Goal: Information Seeking & Learning: Learn about a topic

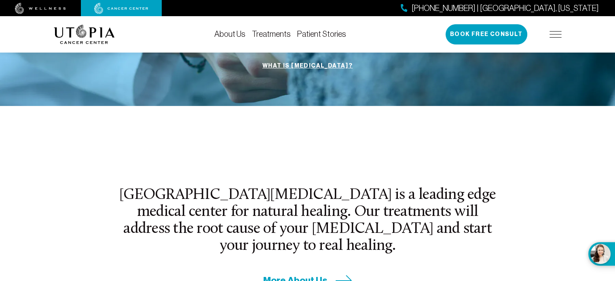
scroll to position [181, 0]
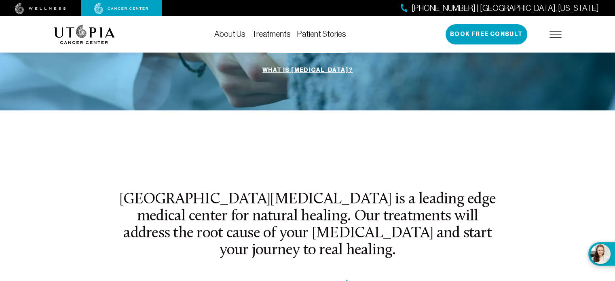
click at [267, 30] on link "Treatments" at bounding box center [271, 34] width 39 height 9
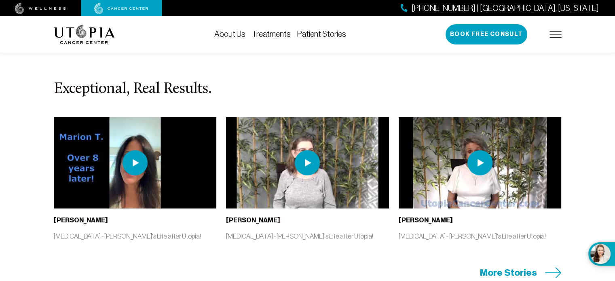
scroll to position [1644, 0]
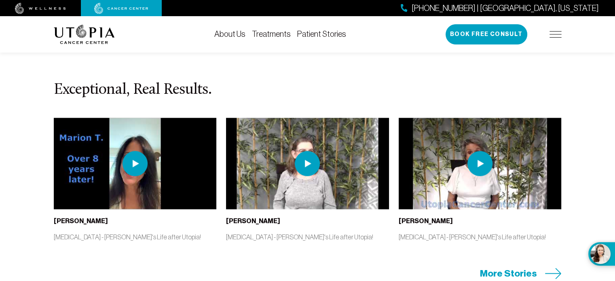
click at [305, 173] on img at bounding box center [307, 163] width 25 height 25
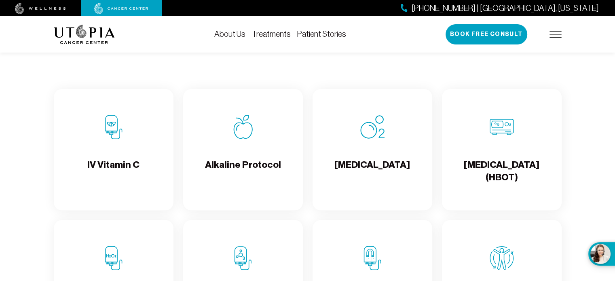
scroll to position [789, 0]
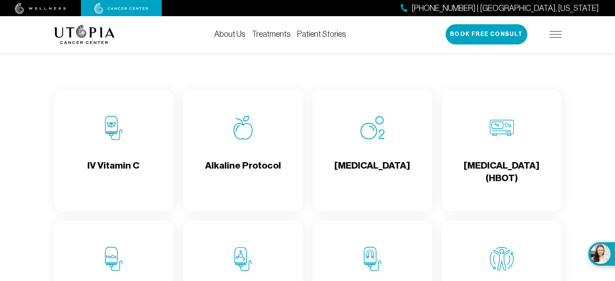
click at [236, 165] on div "Alkaline Protocol" at bounding box center [243, 150] width 120 height 121
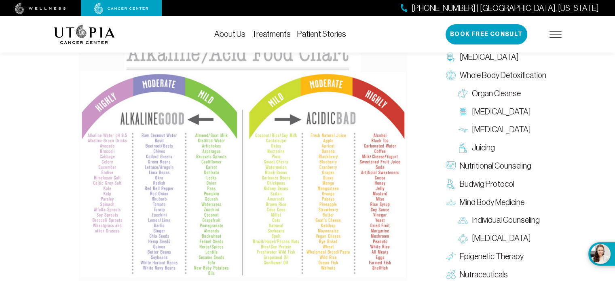
scroll to position [798, 0]
